Goal: Information Seeking & Learning: Find specific fact

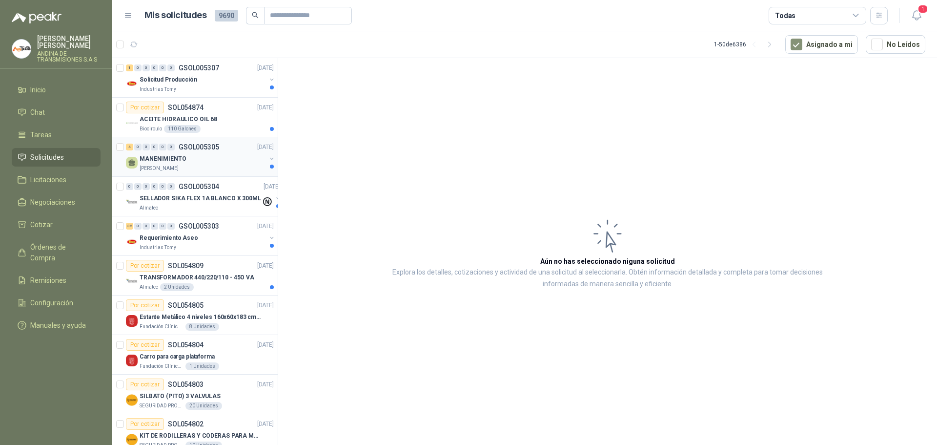
click at [183, 147] on p "GSOL005305" at bounding box center [199, 147] width 41 height 7
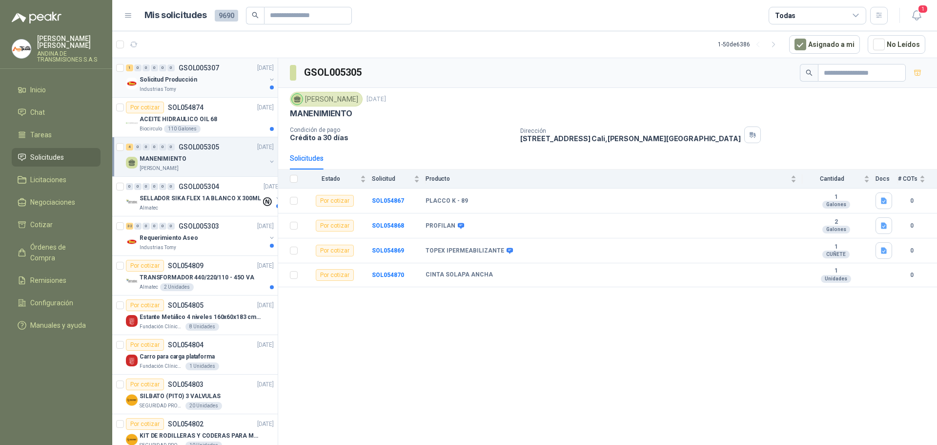
click at [198, 68] on p "GSOL005307" at bounding box center [199, 67] width 41 height 7
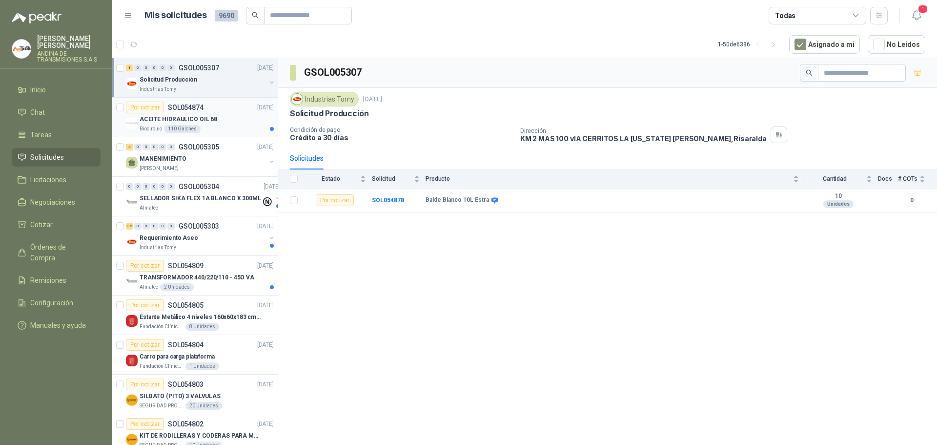
click at [194, 105] on p "SOL054874" at bounding box center [186, 107] width 36 height 7
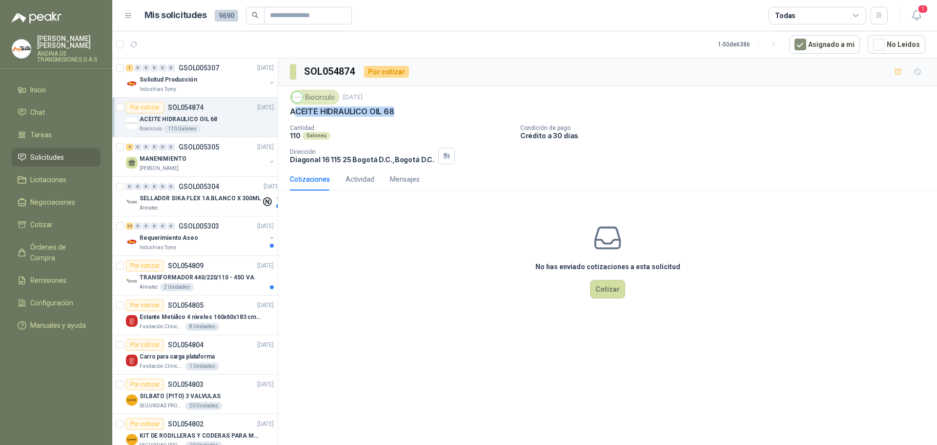
drag, startPoint x: 404, startPoint y: 112, endPoint x: 293, endPoint y: 112, distance: 111.3
click at [293, 112] on div "ACEITE HIDRAULICO OIL 68" at bounding box center [608, 111] width 636 height 10
click at [391, 147] on div "Cantidad 110 Galones Condición de pago Crédito a 30 días Dirección [STREET_ADDR…" at bounding box center [608, 145] width 636 height 40
drag, startPoint x: 394, startPoint y: 111, endPoint x: 293, endPoint y: 111, distance: 100.6
click at [291, 110] on div "ACEITE HIDRAULICO OIL 68" at bounding box center [608, 111] width 636 height 10
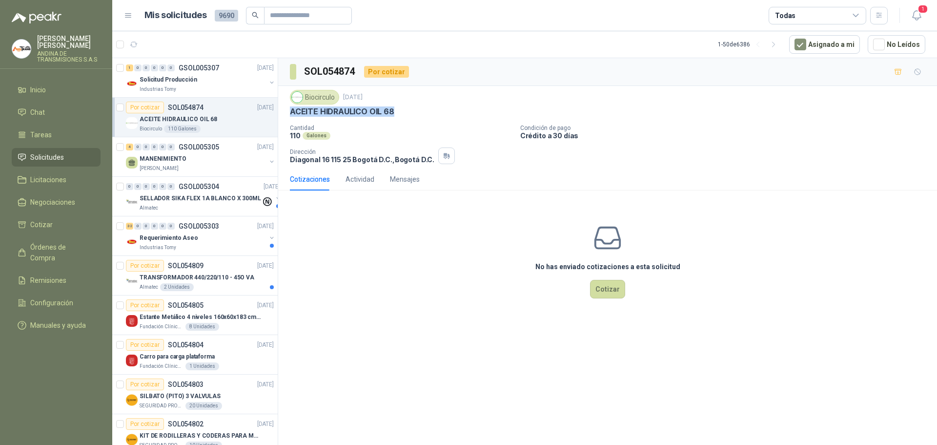
copy p "ACEITE HIDRAULICO OIL 68"
click at [193, 147] on p "GSOL005305" at bounding box center [199, 147] width 41 height 7
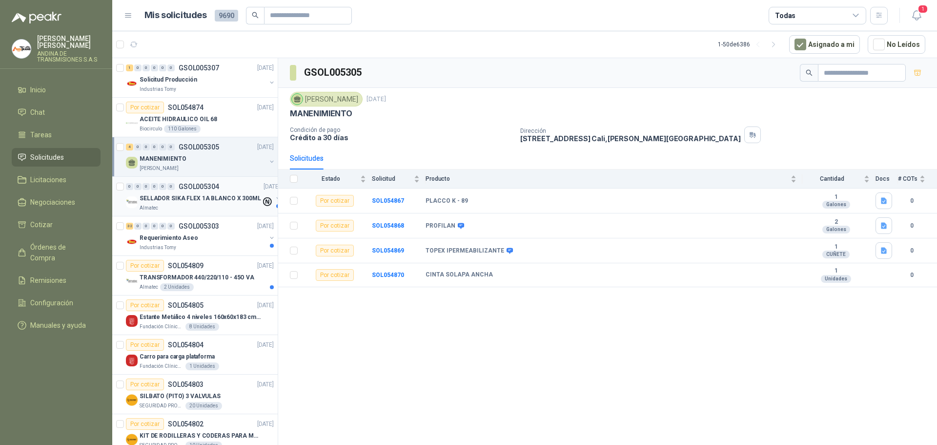
click at [204, 188] on p "GSOL005304" at bounding box center [199, 186] width 41 height 7
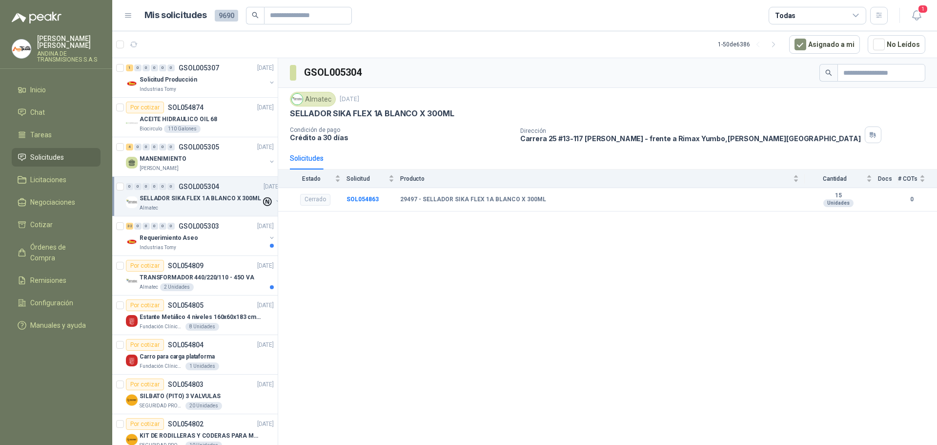
click at [199, 184] on p "GSOL005304" at bounding box center [199, 186] width 41 height 7
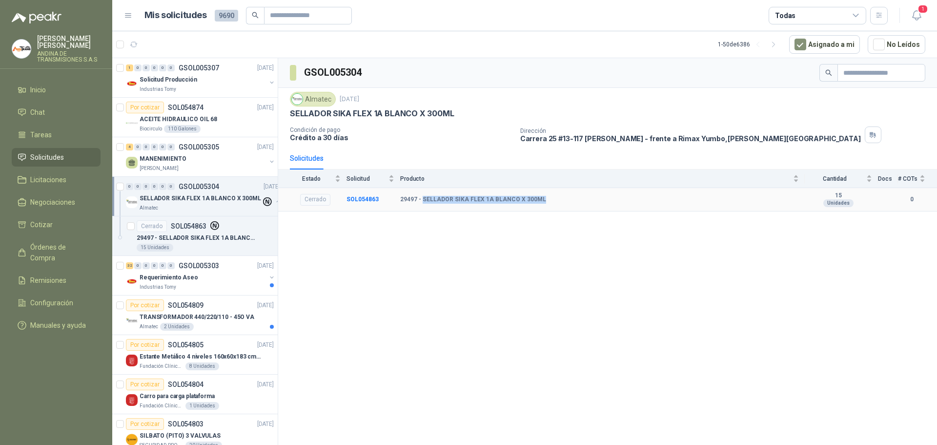
drag, startPoint x: 423, startPoint y: 197, endPoint x: 542, endPoint y: 196, distance: 119.1
click at [542, 196] on div "29497 - SELLADOR SIKA FLEX 1A BLANCO X 300ML" at bounding box center [599, 200] width 399 height 8
copy b "SELLADOR SIKA FLEX 1A BLANCO X 300ML"
click at [210, 185] on p "GSOL005304" at bounding box center [199, 186] width 41 height 7
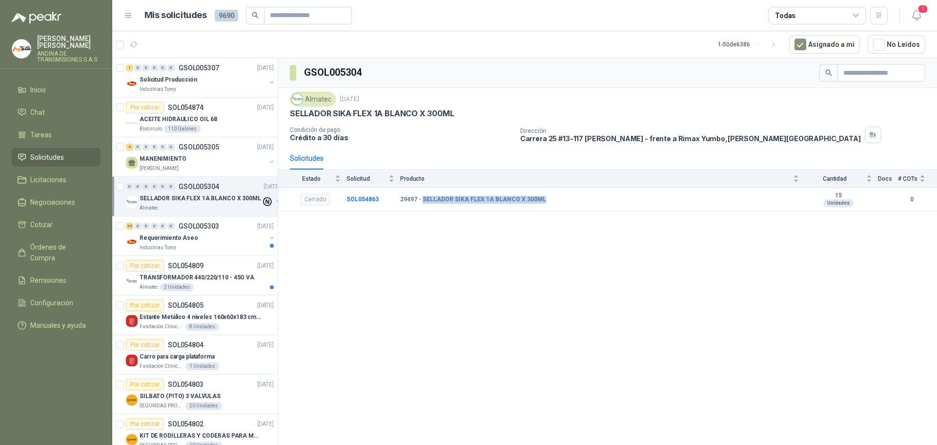
click at [208, 186] on p "GSOL005304" at bounding box center [199, 186] width 41 height 7
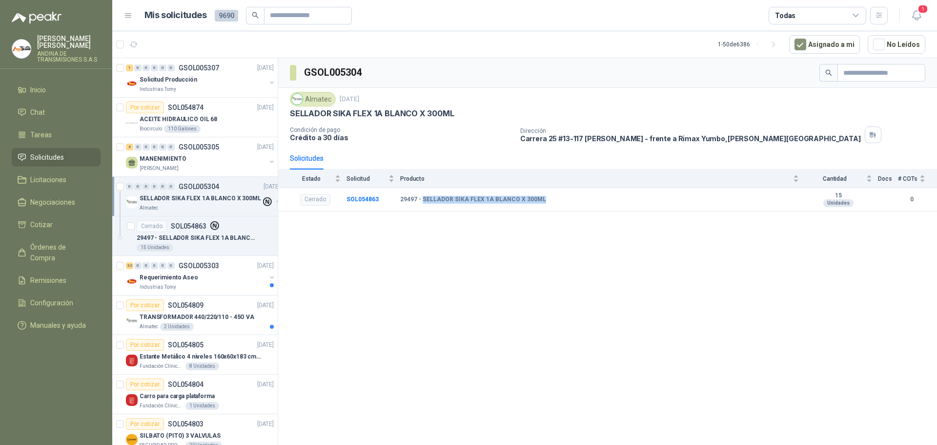
click at [189, 181] on div "0 0 0 0 0 0 GSOL005304 [DATE]" at bounding box center [204, 187] width 156 height 12
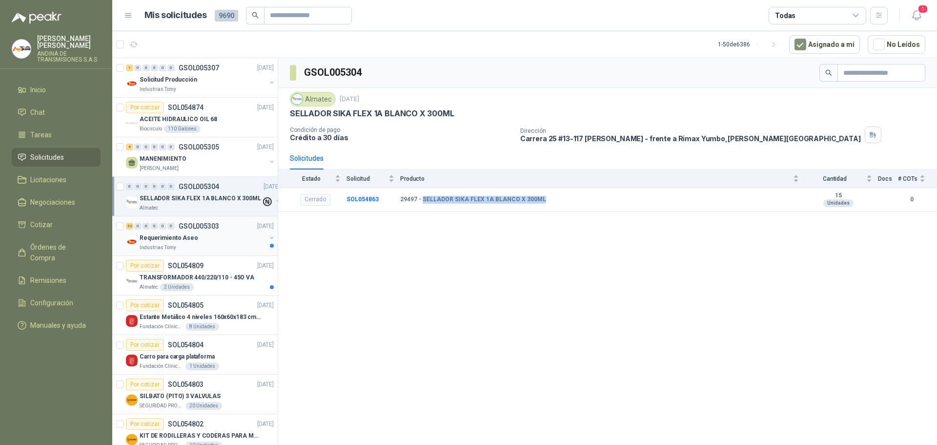
click at [187, 223] on p "GSOL005303" at bounding box center [199, 226] width 41 height 7
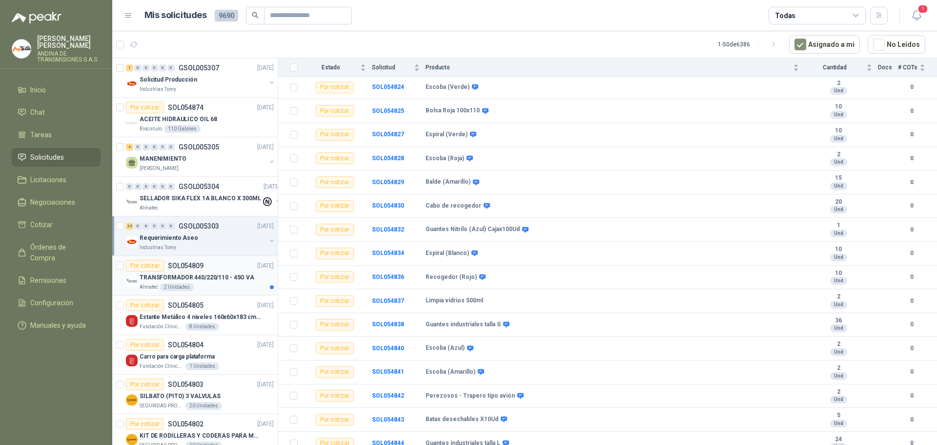
scroll to position [109, 0]
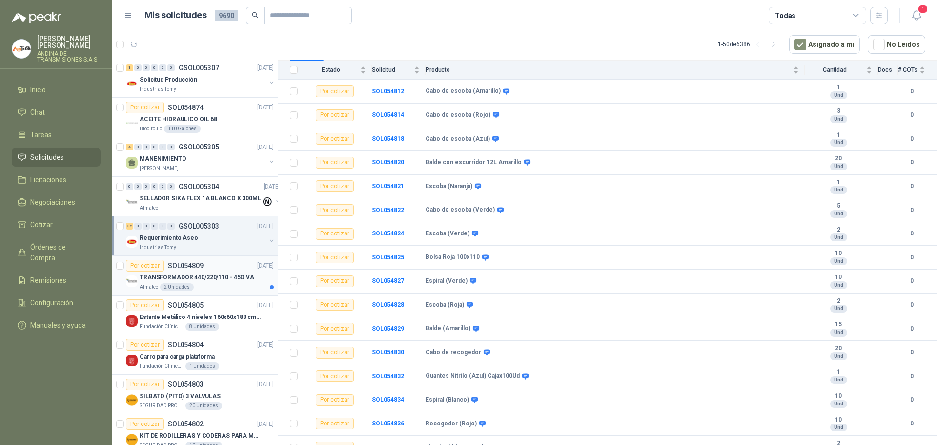
click at [197, 266] on p "SOL054809" at bounding box center [186, 265] width 36 height 7
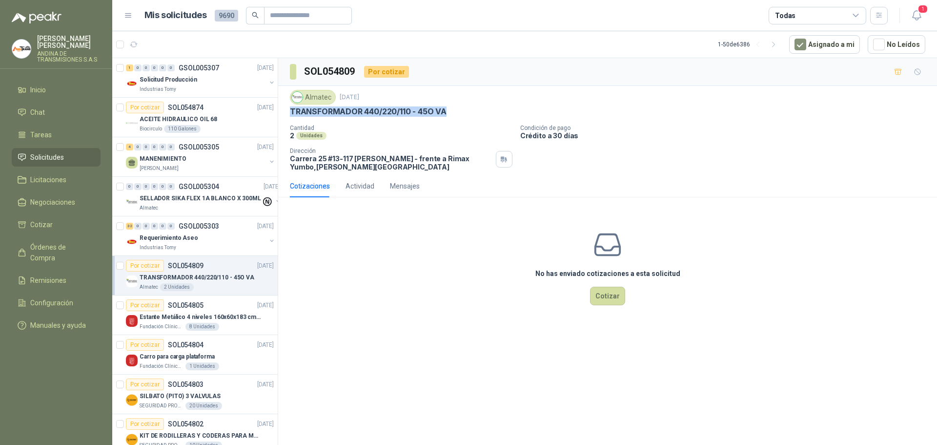
drag, startPoint x: 294, startPoint y: 112, endPoint x: 460, endPoint y: 112, distance: 166.0
click at [460, 112] on div "Almatec [DATE] TRANSFORMADOR 440/220/110 - 45O VA Cantidad 2 Unidades Condició…" at bounding box center [607, 130] width 659 height 89
copy p "TRANSFORMADOR 440/220/110 - 45O VA"
click at [187, 302] on p "SOL054805" at bounding box center [186, 305] width 36 height 7
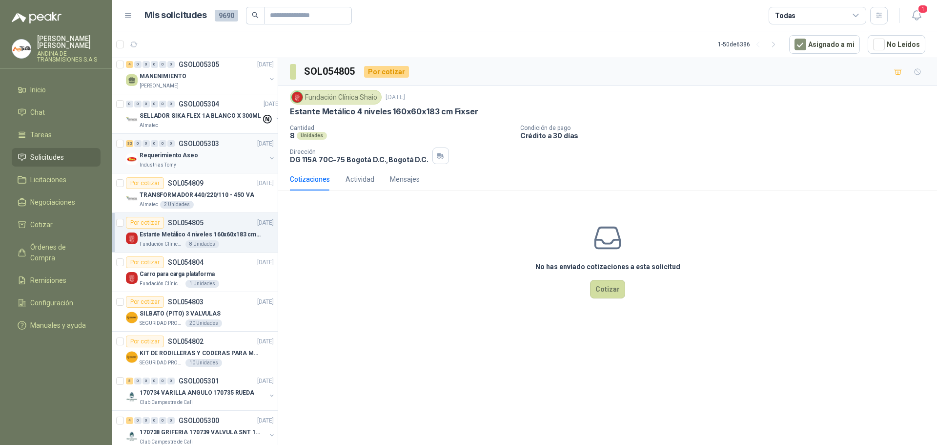
scroll to position [98, 0]
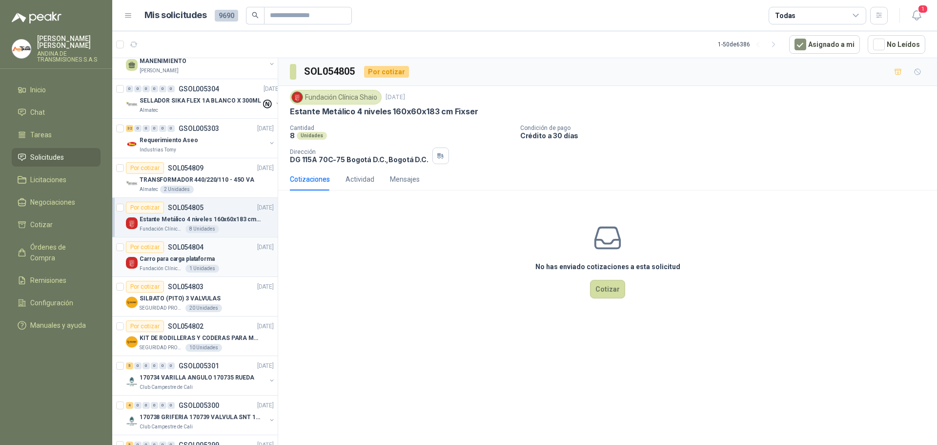
click at [184, 248] on p "SOL054804" at bounding box center [186, 247] width 36 height 7
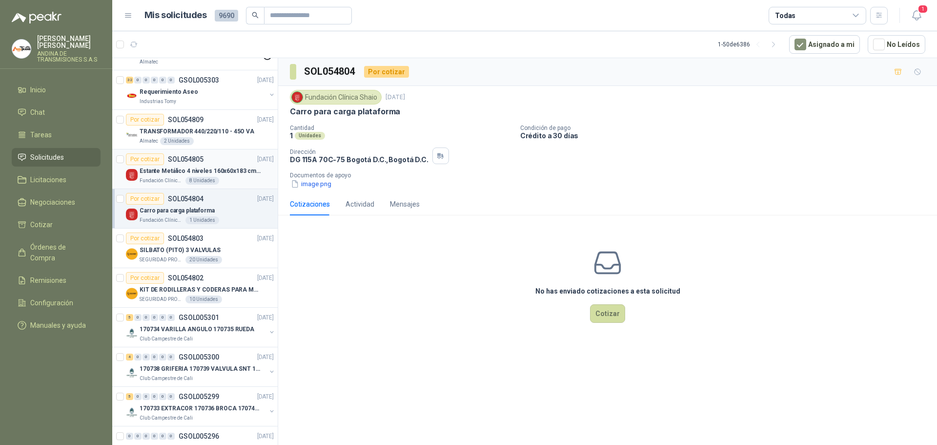
scroll to position [146, 0]
click at [194, 158] on p "SOL054805" at bounding box center [186, 158] width 36 height 7
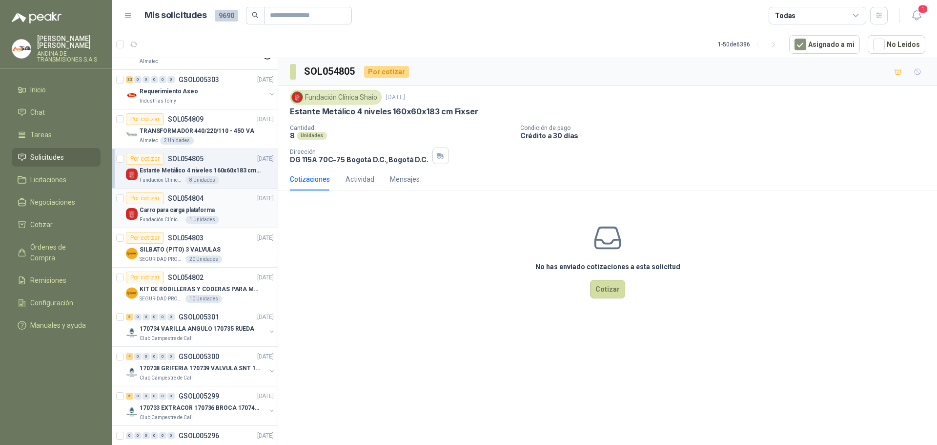
click at [186, 196] on p "SOL054804" at bounding box center [186, 198] width 36 height 7
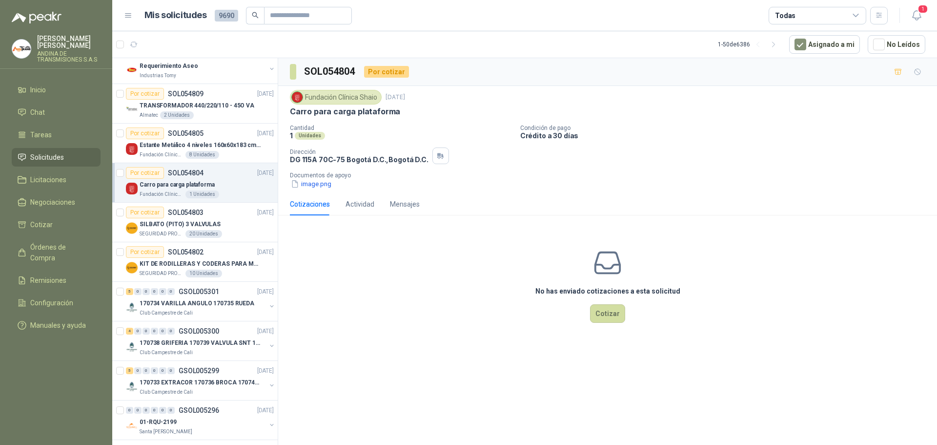
scroll to position [195, 0]
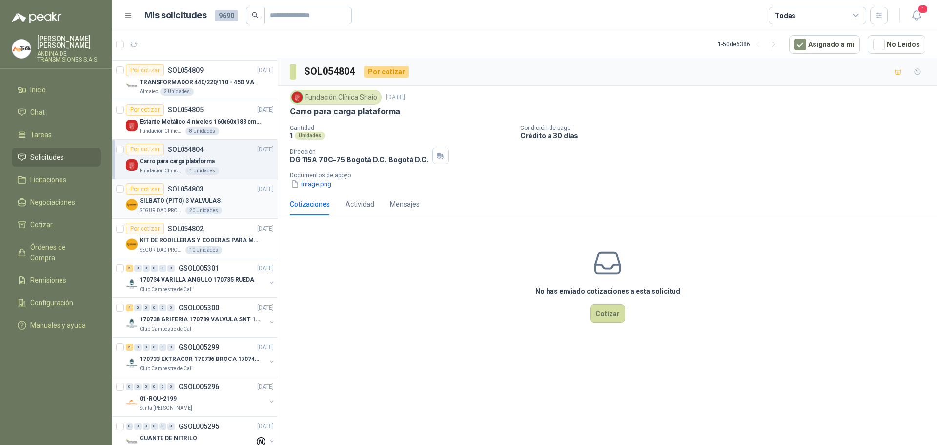
click at [191, 187] on p "SOL054803" at bounding box center [186, 189] width 36 height 7
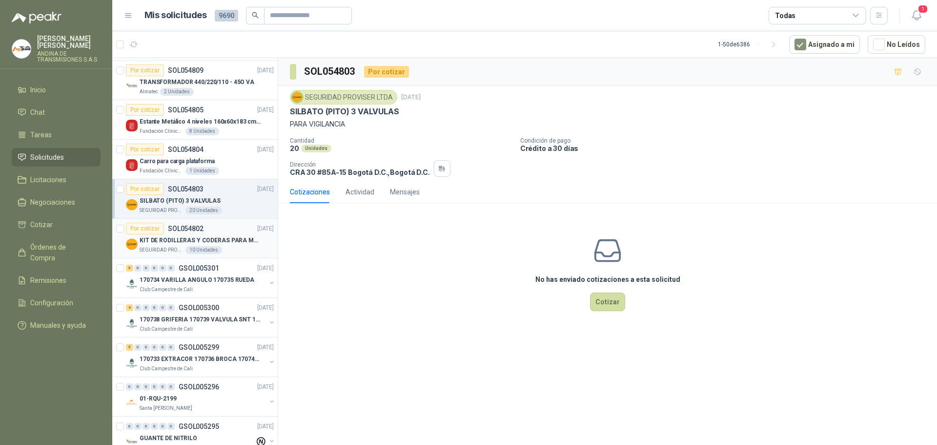
click at [191, 226] on p "SOL054802" at bounding box center [186, 228] width 36 height 7
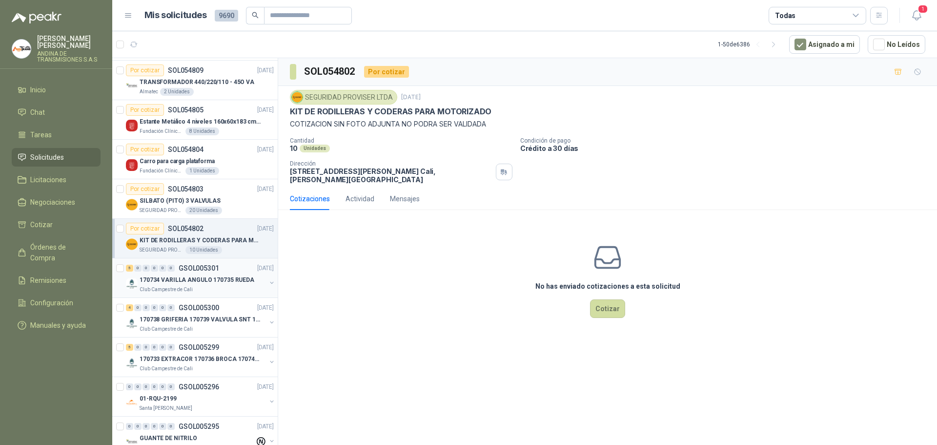
click at [192, 266] on p "GSOL005301" at bounding box center [199, 268] width 41 height 7
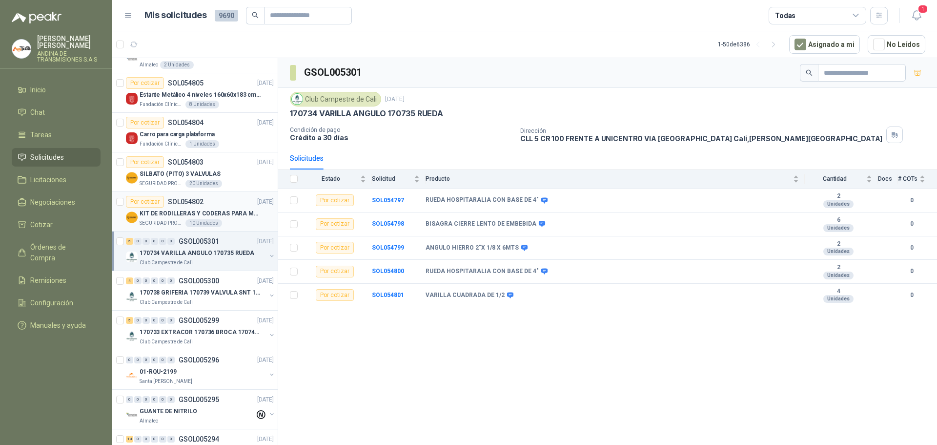
scroll to position [244, 0]
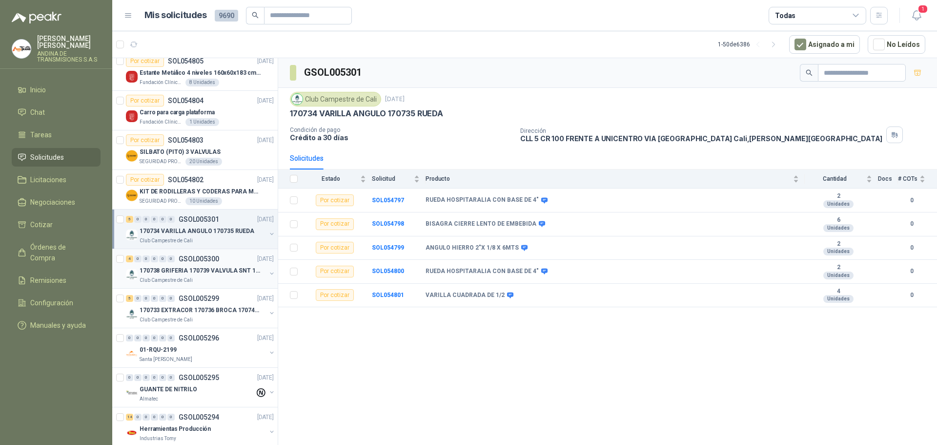
click at [209, 256] on p "GSOL005300" at bounding box center [199, 258] width 41 height 7
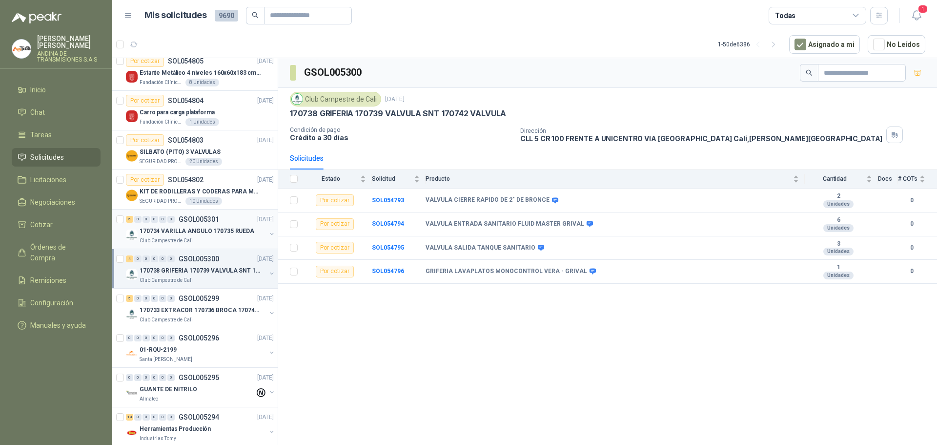
scroll to position [293, 0]
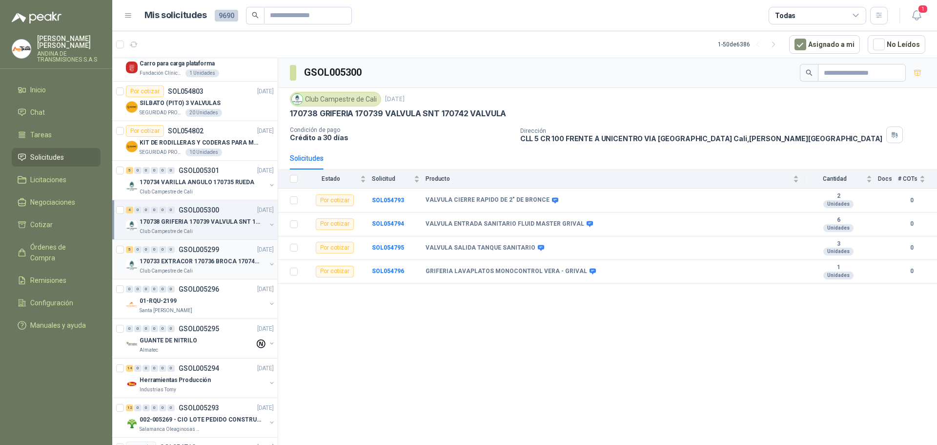
click at [196, 249] on p "GSOL005299" at bounding box center [199, 249] width 41 height 7
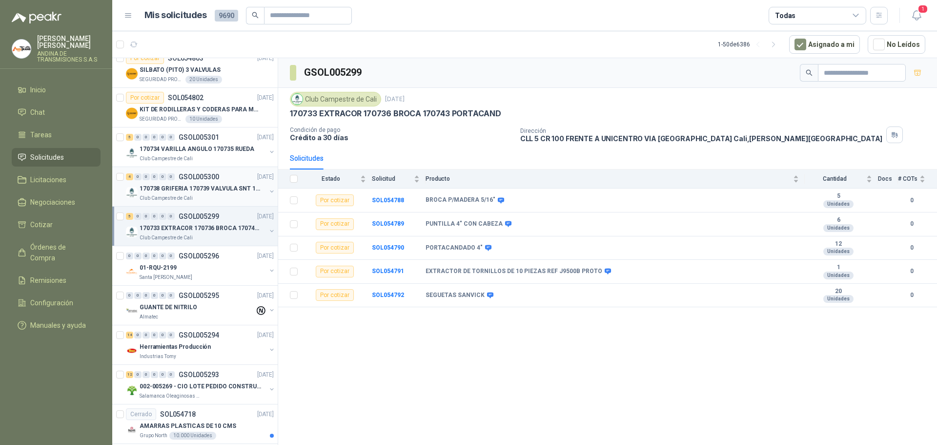
scroll to position [342, 0]
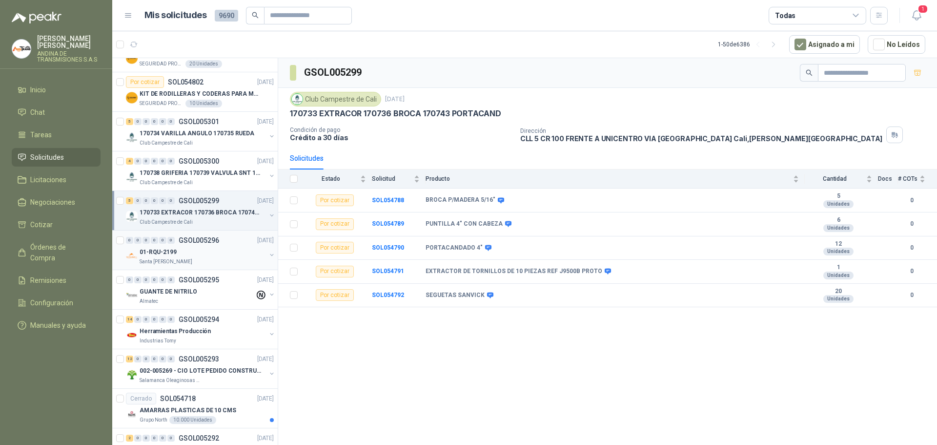
click at [207, 239] on p "GSOL005296" at bounding box center [199, 240] width 41 height 7
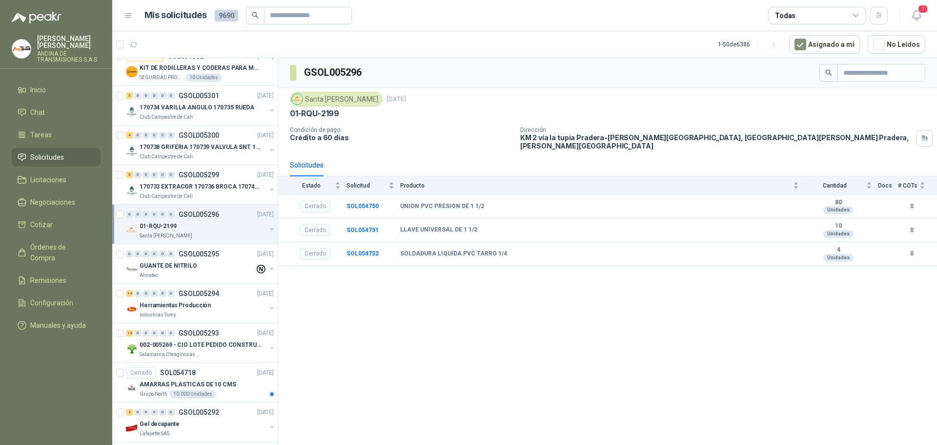
scroll to position [391, 0]
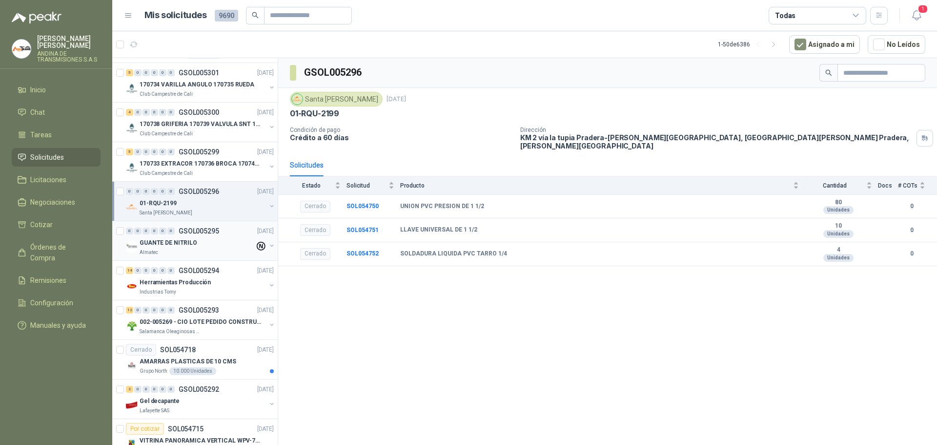
click at [207, 233] on p "GSOL005295" at bounding box center [199, 231] width 41 height 7
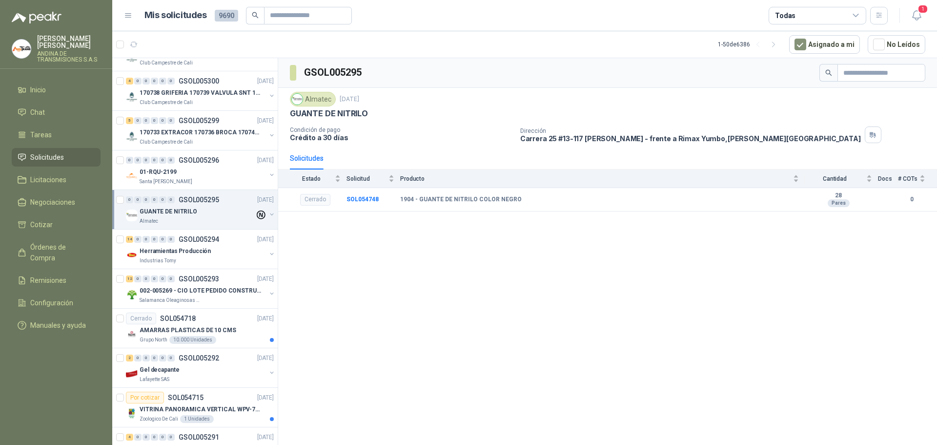
scroll to position [439, 0]
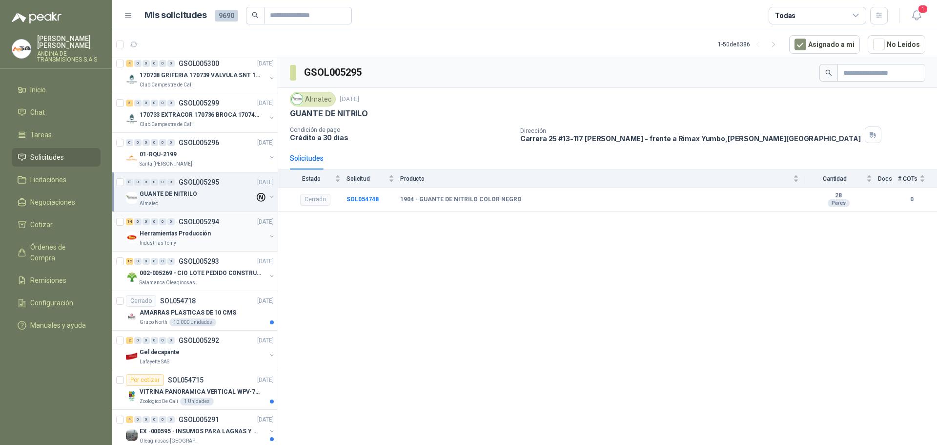
click at [201, 222] on p "GSOL005294" at bounding box center [199, 221] width 41 height 7
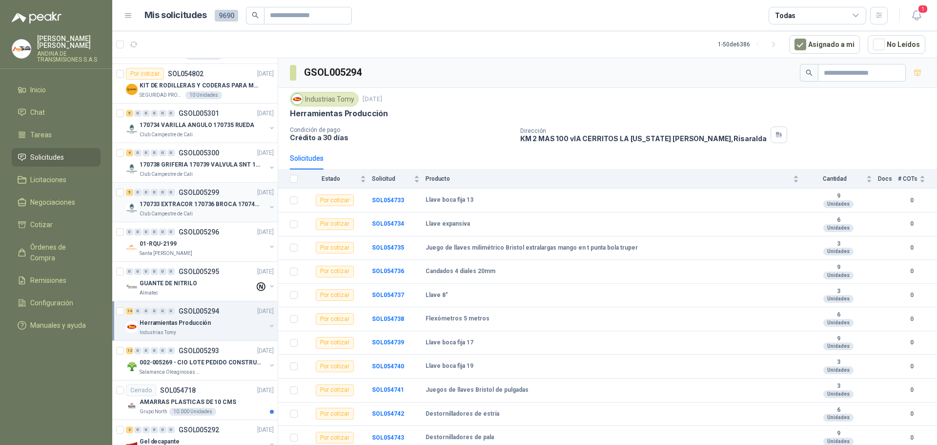
scroll to position [342, 0]
